Goal: Task Accomplishment & Management: Manage account settings

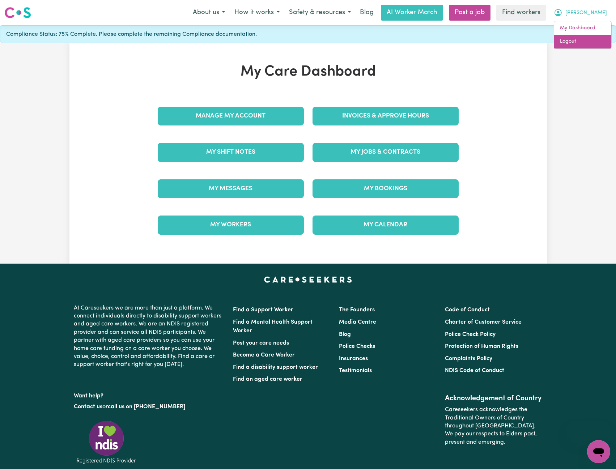
click at [578, 39] on link "Logout" at bounding box center [582, 42] width 57 height 14
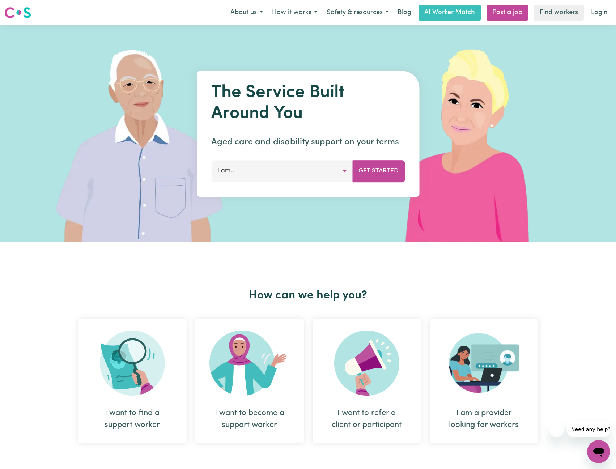
click at [599, 10] on link "Login" at bounding box center [599, 13] width 25 height 16
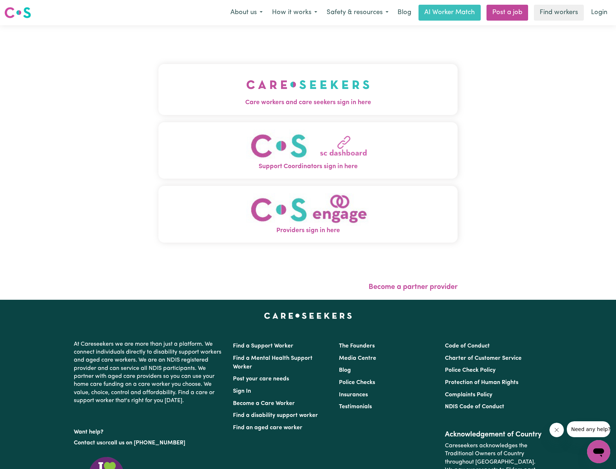
drag, startPoint x: 284, startPoint y: 67, endPoint x: 275, endPoint y: 71, distance: 9.7
click at [284, 67] on button "Care workers and care seekers sign in here" at bounding box center [307, 89] width 299 height 51
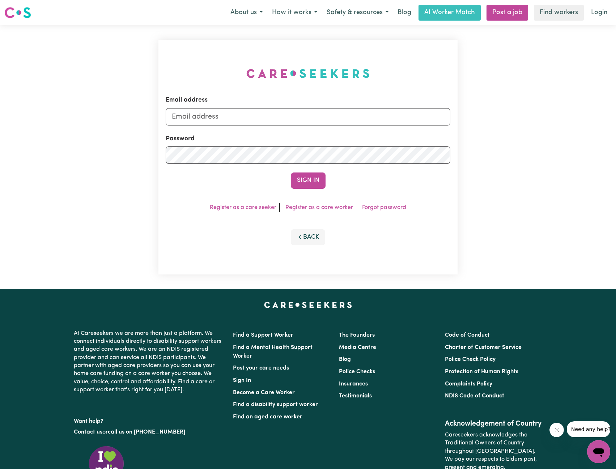
click at [276, 98] on div "Email address Password Sign In Register as a care seeker Register as a care wor…" at bounding box center [308, 157] width 308 height 264
click at [292, 113] on input "Email address" at bounding box center [308, 116] width 285 height 17
click at [266, 107] on div "Email address" at bounding box center [308, 110] width 285 height 30
drag, startPoint x: 255, startPoint y: 119, endPoint x: 250, endPoint y: 119, distance: 5.1
click at [255, 119] on input "Email address" at bounding box center [308, 116] width 285 height 17
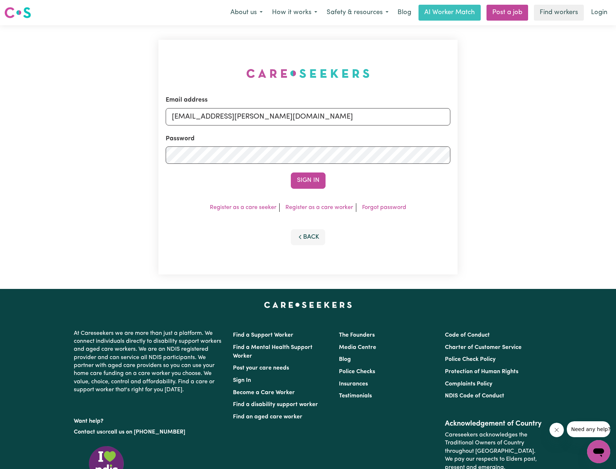
drag, startPoint x: 210, startPoint y: 116, endPoint x: 372, endPoint y: 138, distance: 163.9
click at [372, 138] on form "Email address [EMAIL_ADDRESS][PERSON_NAME][DOMAIN_NAME] Password Sign In" at bounding box center [308, 141] width 285 height 93
type input "[EMAIL_ADDRESS][DOMAIN_NAME]"
click at [286, 174] on div "Sign In" at bounding box center [308, 181] width 285 height 16
click at [298, 179] on button "Sign In" at bounding box center [308, 181] width 35 height 16
